Goal: Task Accomplishment & Management: Use online tool/utility

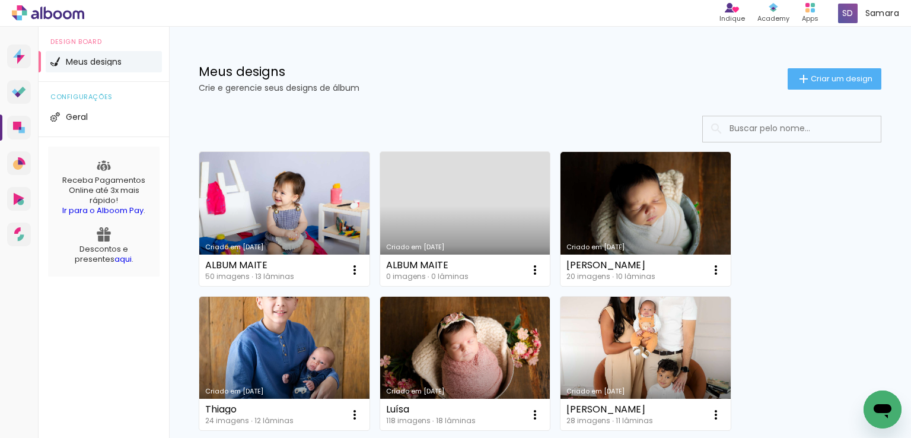
click at [323, 208] on link "Criado em [DATE]" at bounding box center [284, 219] width 170 height 134
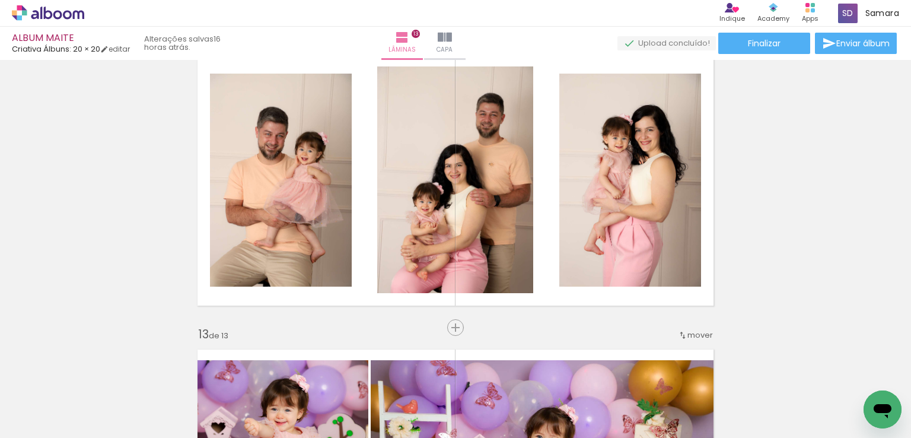
scroll to position [3285, 0]
